Goal: Check status

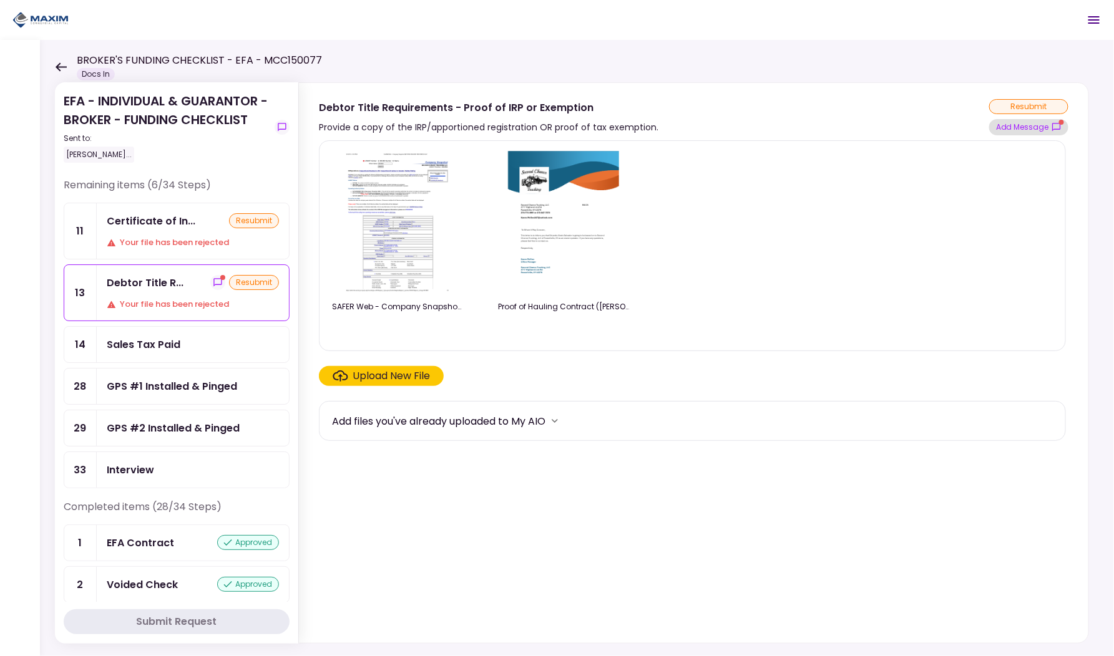
click at [1007, 132] on button "Add Message" at bounding box center [1028, 127] width 79 height 16
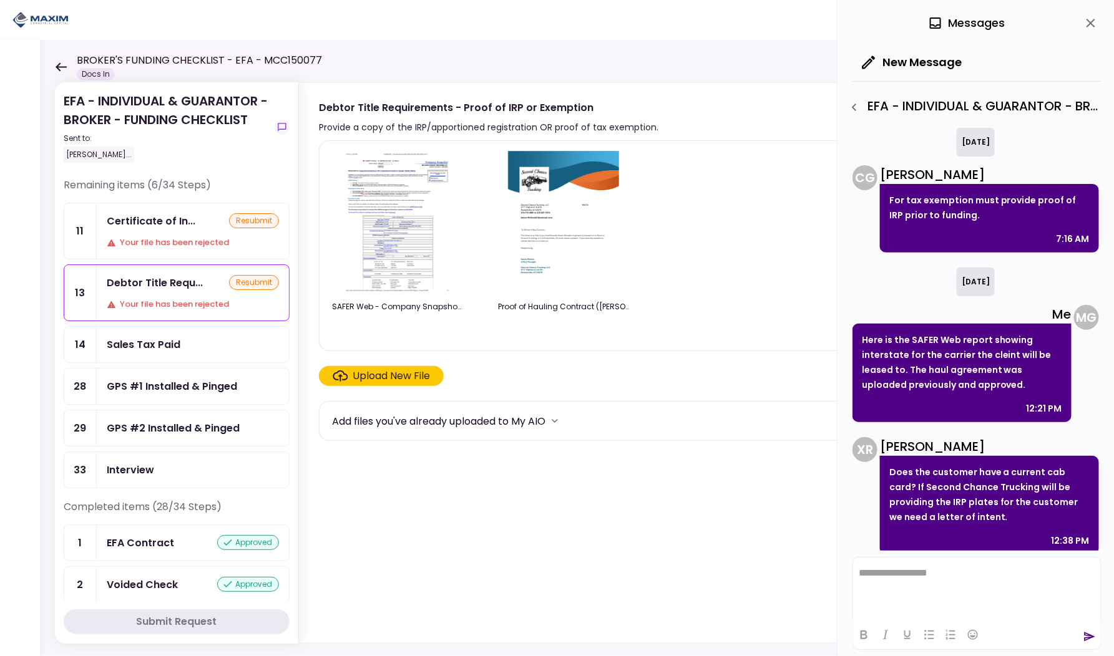
scroll to position [544, 0]
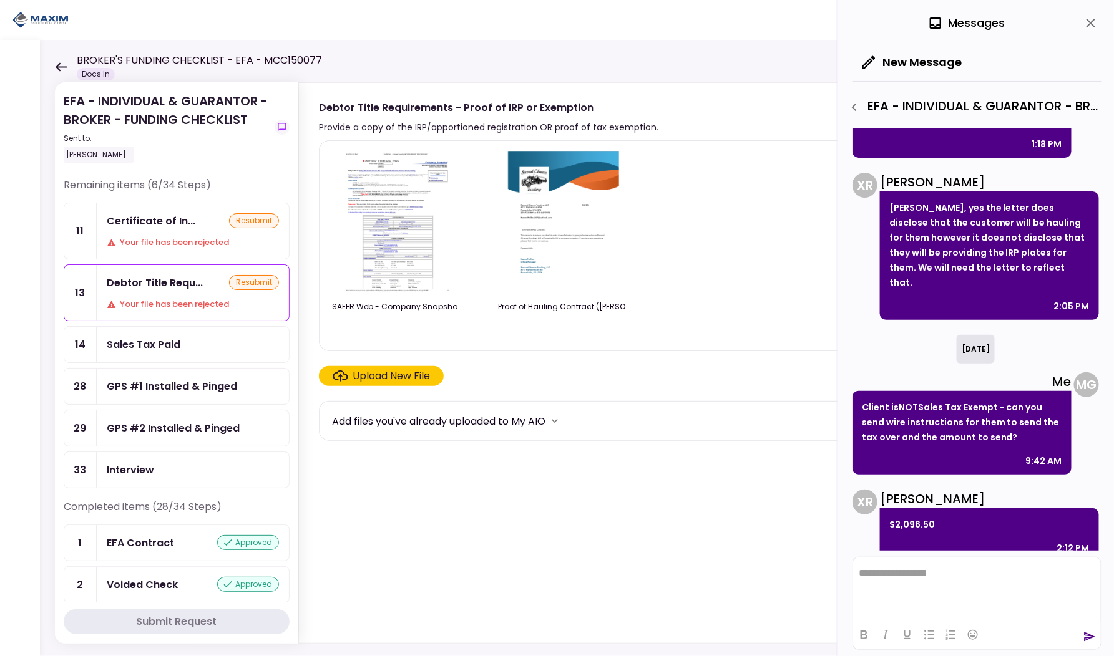
click at [1083, 26] on button "close" at bounding box center [1090, 22] width 21 height 21
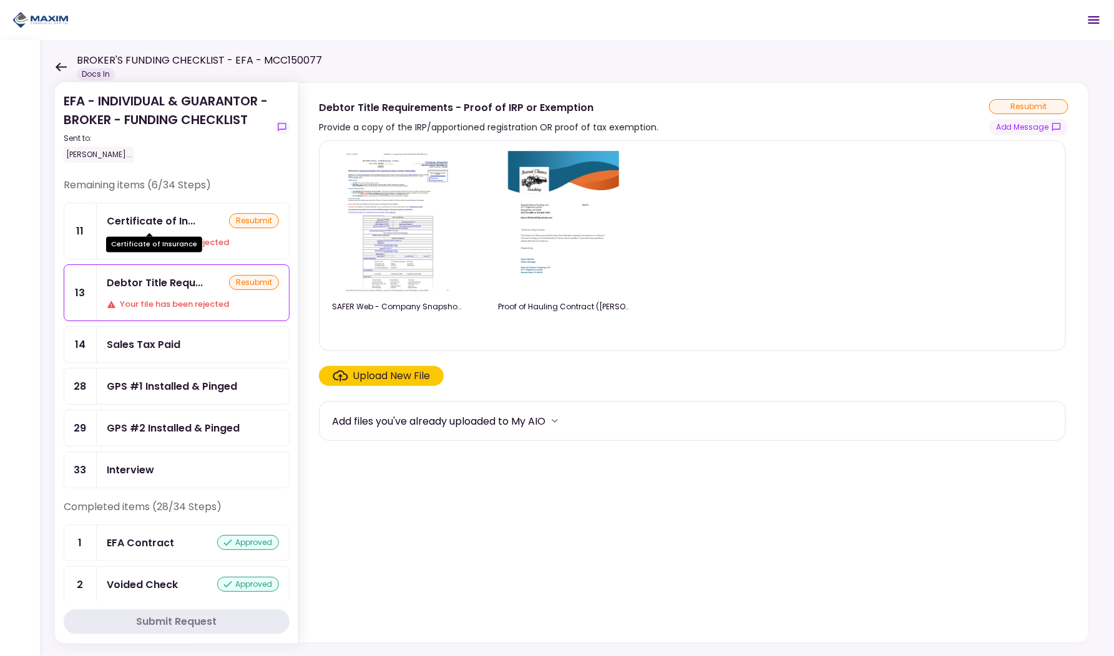
click at [143, 227] on div "Certificate of In..." at bounding box center [151, 221] width 89 height 16
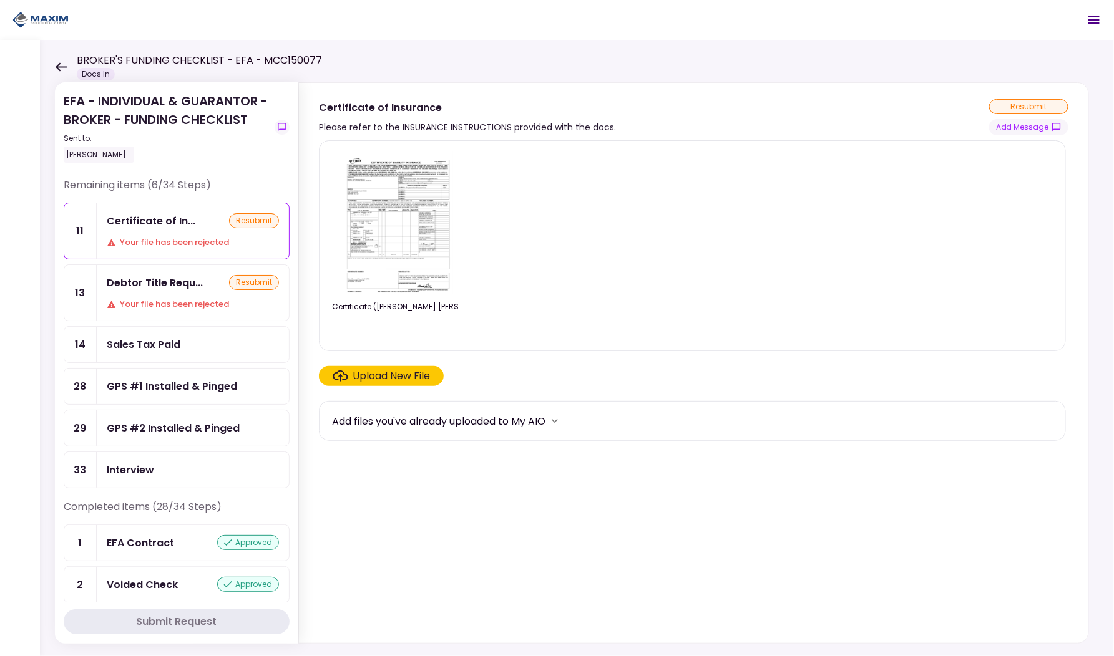
click at [175, 292] on div "Debtor Title Requ... resubmit Your file has been rejected" at bounding box center [193, 293] width 192 height 56
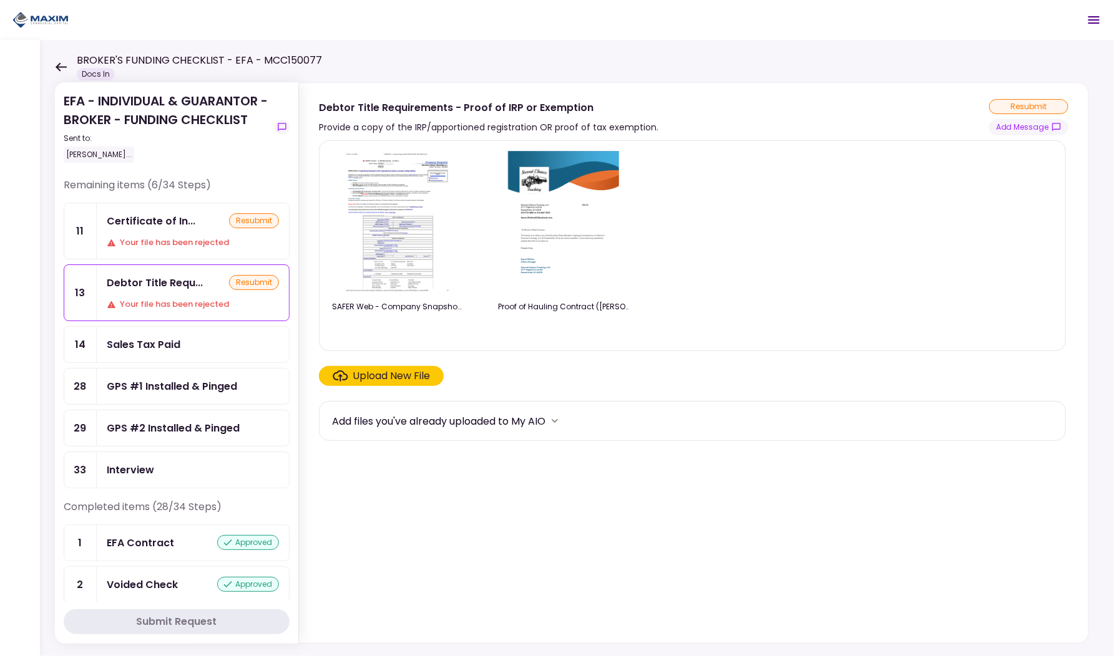
click at [56, 65] on icon at bounding box center [61, 66] width 12 height 9
